Goal: Task Accomplishment & Management: Use online tool/utility

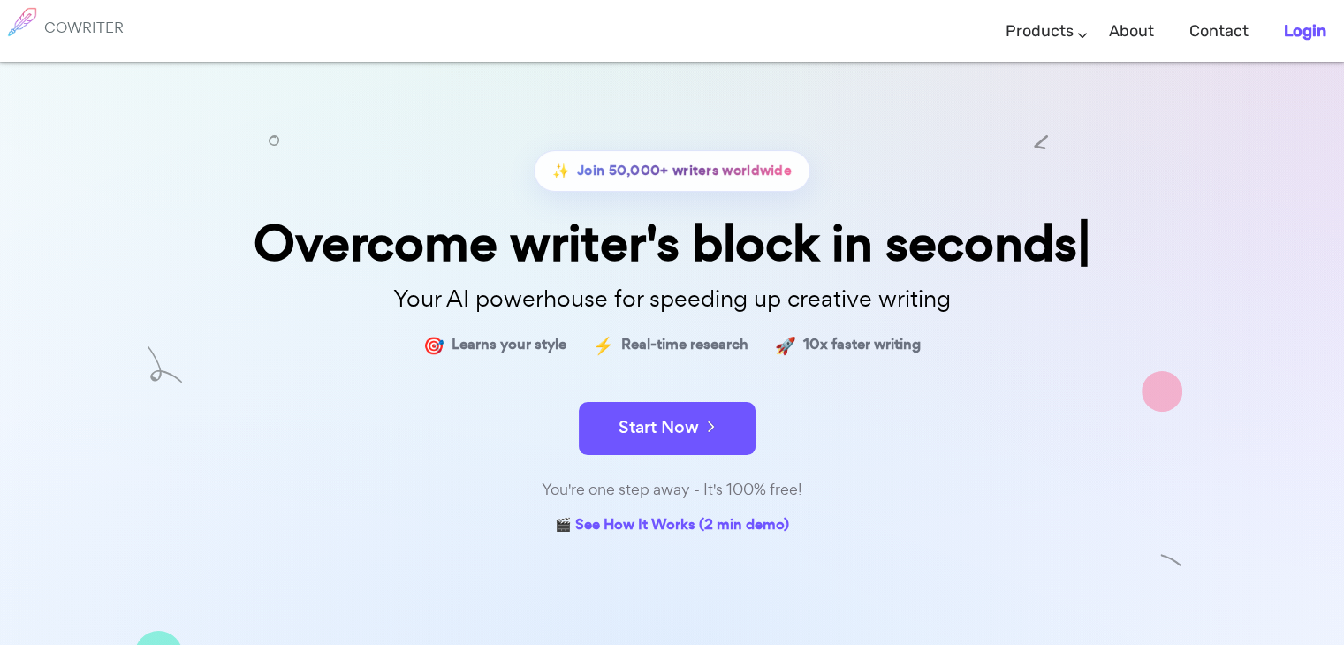
click at [1307, 28] on b "Login" at bounding box center [1305, 30] width 42 height 19
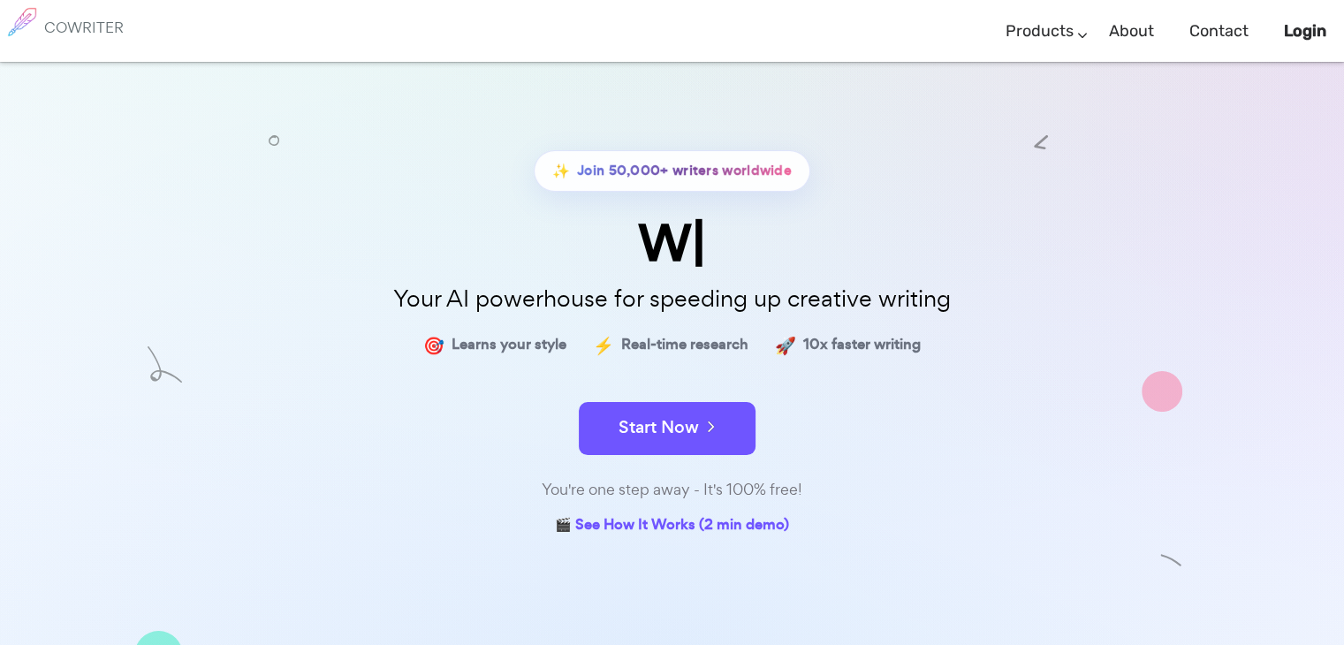
click at [999, 179] on div "✨ Join 50,000+ writers worldwide" at bounding box center [672, 184] width 883 height 68
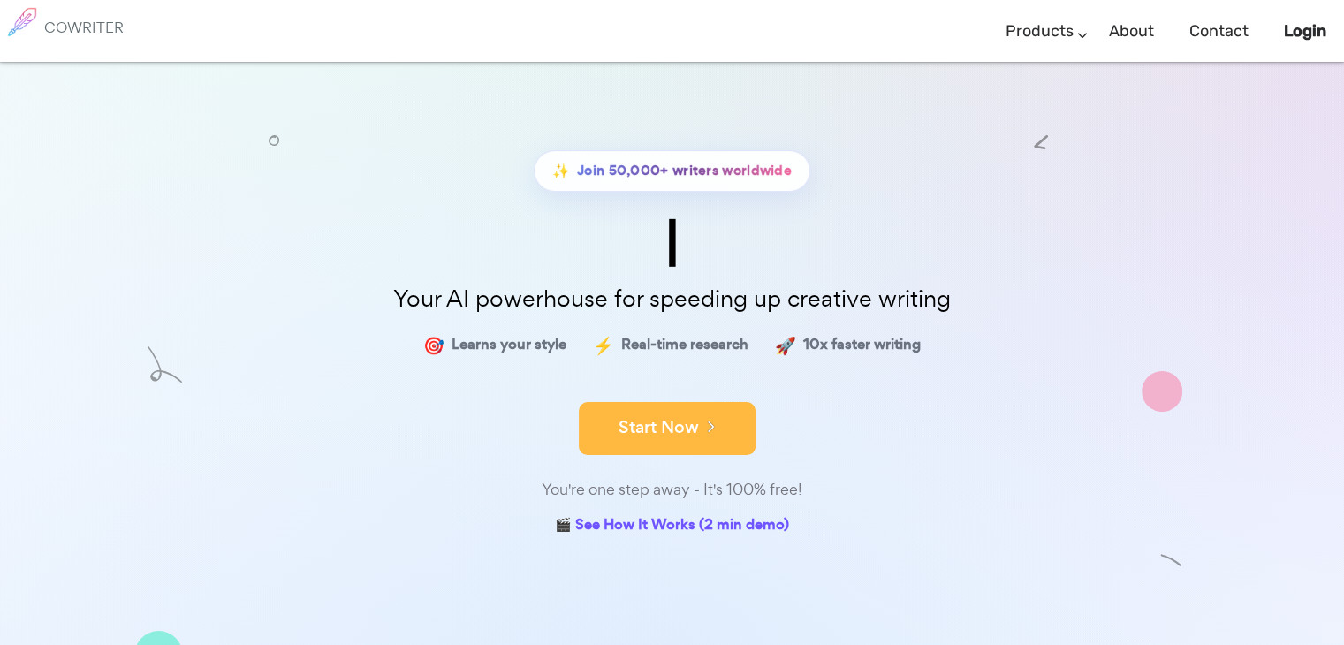
click at [678, 426] on button "Start Now" at bounding box center [667, 428] width 177 height 53
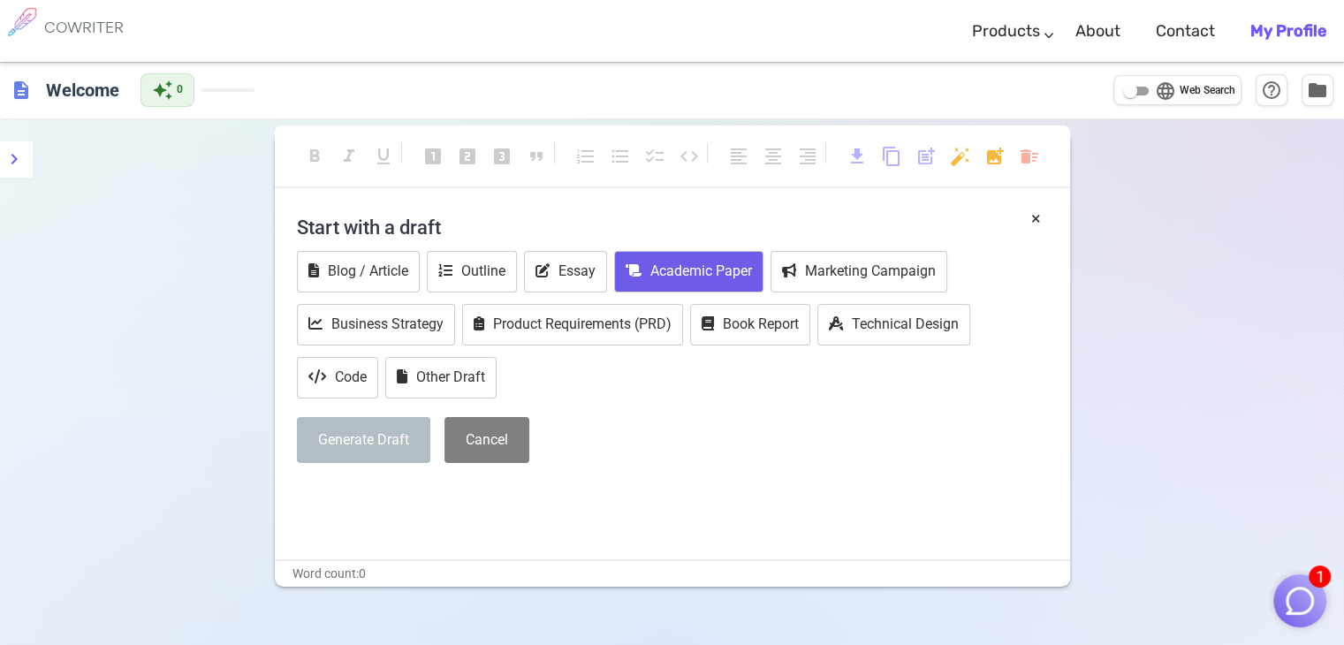
click at [731, 269] on button "Academic Paper" at bounding box center [688, 272] width 149 height 42
